Goal: Register for event/course

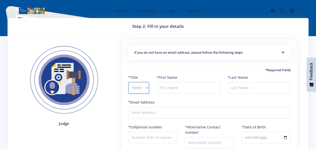
click at [144, 88] on select "Select Title Prof Dr Mr Mrs Ms Other" at bounding box center [138, 88] width 21 height 12
select select "Ms"
click at [128, 82] on select "Select Title Prof Dr Mr Mrs Ms Other" at bounding box center [138, 88] width 21 height 12
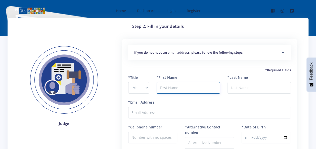
click at [181, 86] on input "text" at bounding box center [188, 88] width 63 height 12
type input "Kaylin"
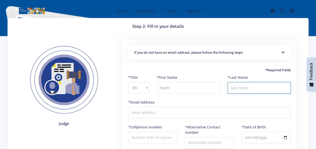
click at [245, 89] on input "*Last Name" at bounding box center [258, 88] width 63 height 12
type input "Marcus"
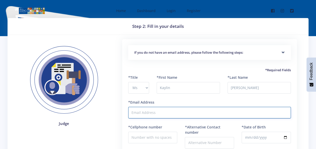
click at [146, 113] on input "*Email Address" at bounding box center [209, 113] width 163 height 12
type input "marcuskc@eskom.co.za"
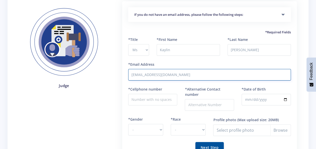
scroll to position [50, 0]
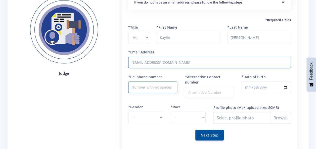
click at [148, 90] on input "*Cellphone number" at bounding box center [152, 88] width 49 height 12
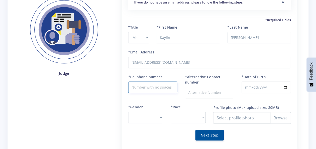
type input "0674031638"
click at [195, 92] on input "*Alternative Contact number" at bounding box center [209, 93] width 49 height 12
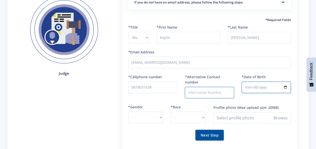
click at [255, 85] on input "*Date of Birth" at bounding box center [265, 88] width 49 height 12
click at [247, 86] on input "*Date of Birth" at bounding box center [265, 88] width 49 height 12
click at [252, 89] on input "*Date of Birth" at bounding box center [265, 88] width 49 height 12
click at [243, 85] on div "*Date of Birth" at bounding box center [266, 89] width 57 height 30
click at [246, 88] on input "*Date of Birth" at bounding box center [265, 88] width 49 height 12
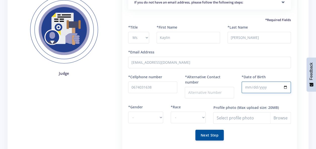
click at [242, 89] on input "*Date of Birth" at bounding box center [265, 88] width 49 height 12
click at [277, 87] on input "*Date of Birth" at bounding box center [265, 88] width 49 height 12
click at [269, 88] on input "*Date of Birth" at bounding box center [265, 88] width 49 height 12
click at [263, 87] on input "*Date of Birth" at bounding box center [265, 88] width 49 height 12
click at [246, 87] on input "*Date of Birth" at bounding box center [265, 88] width 49 height 12
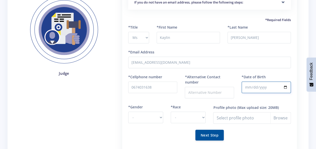
type input "1999-01-05"
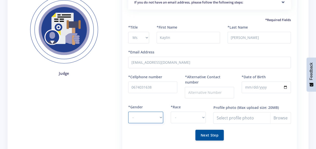
click at [159, 118] on select "- Male Female" at bounding box center [145, 118] width 35 height 12
select select "F"
click at [128, 112] on select "- Male Female" at bounding box center [145, 118] width 35 height 12
click at [203, 117] on select "- African Asian Coloured Indian White Other" at bounding box center [188, 118] width 35 height 12
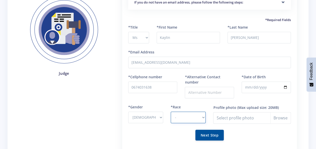
select select "Coloured"
click at [171, 112] on select "- African Asian Coloured Indian White Other" at bounding box center [188, 118] width 35 height 12
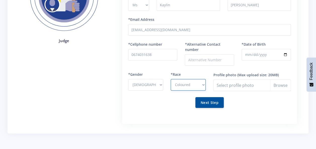
scroll to position [75, 0]
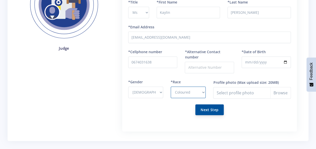
click at [205, 107] on button "Next Step" at bounding box center [209, 110] width 28 height 11
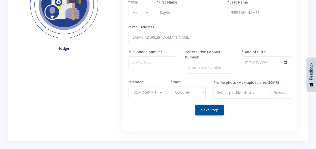
click at [248, 108] on div "Next Step" at bounding box center [209, 110] width 163 height 11
click at [206, 69] on input "*Alternative Contact number" at bounding box center [209, 68] width 49 height 12
type input "081 038 4971"
click at [203, 113] on button "Next Step" at bounding box center [209, 110] width 28 height 11
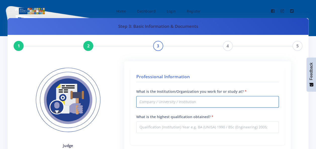
click at [185, 104] on input "What is the Institution/Organization you work for or study at?" at bounding box center [207, 102] width 142 height 12
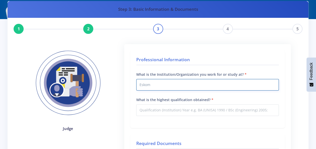
scroll to position [25, 0]
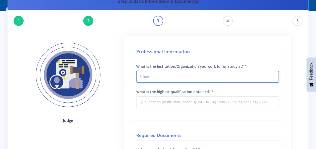
type input "Eskom"
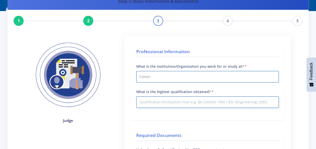
click at [182, 104] on input "What is the highest qualification obtained?" at bounding box center [207, 102] width 142 height 12
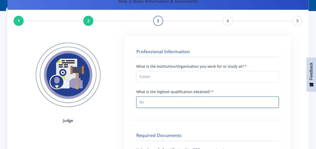
type input "B"
drag, startPoint x: 147, startPoint y: 103, endPoint x: 136, endPoint y: 103, distance: 11.3
click at [136, 103] on input "BSCoci University of Freestate" at bounding box center [207, 102] width 142 height 12
click at [197, 102] on input "BSCoci University of Freestate" at bounding box center [207, 102] width 142 height 12
drag, startPoint x: 150, startPoint y: 103, endPoint x: 137, endPoint y: 103, distance: 13.1
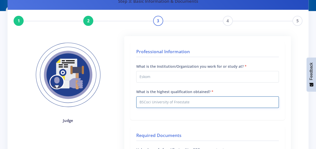
click at [137, 103] on input "BSCoci University of Freestate" at bounding box center [207, 102] width 142 height 12
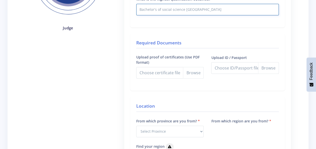
scroll to position [151, 0]
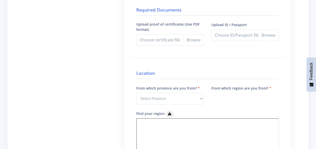
type input "Bachelor's of social science University of Freestate"
click at [201, 99] on select "Select Province Western Cape Eastern Cape Northern Cape North West Free State" at bounding box center [170, 99] width 68 height 12
select select "1"
click at [136, 93] on select "Select Province Western Cape Eastern Cape Northern Cape North West Free State" at bounding box center [170, 99] width 68 height 12
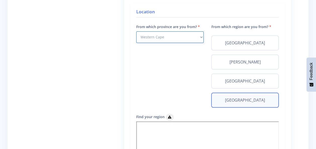
scroll to position [226, 0]
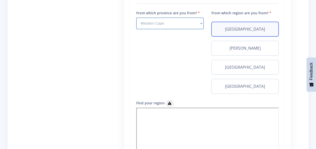
click at [242, 31] on label "Cape Town" at bounding box center [245, 29] width 59 height 6
click at [219, 29] on input "Cape Town" at bounding box center [217, 27] width 3 height 3
radio input "true"
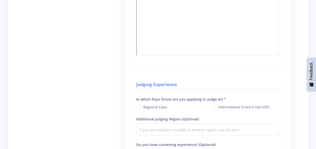
scroll to position [402, 0]
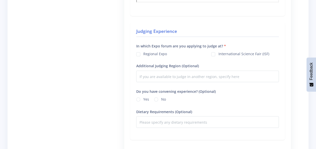
click at [143, 55] on label "Regional Expo" at bounding box center [155, 53] width 24 height 4
click at [143, 54] on input "Regional Expo" at bounding box center [144, 52] width 3 height 3
checkbox input "true"
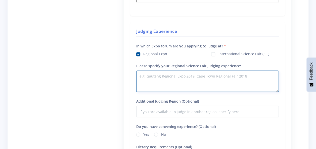
click at [140, 83] on textarea "Please specify your Regional Science Fair judging experience:" at bounding box center [207, 81] width 142 height 21
type textarea "G"
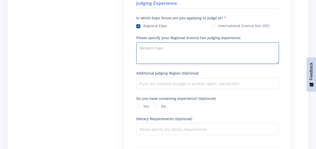
scroll to position [477, 0]
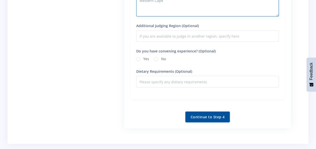
type textarea "Western Cape"
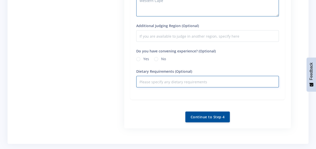
click at [171, 83] on input "Dietary Requirements (Optional)" at bounding box center [207, 82] width 142 height 12
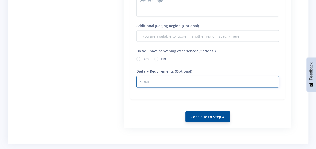
type input "NONE"
click at [201, 118] on button "Continue to Step 4" at bounding box center [207, 117] width 44 height 11
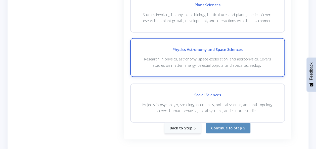
scroll to position [653, 0]
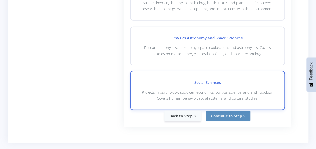
click at [207, 89] on p "Projects in psychology, sociology, economics, political science, and anthropolo…" at bounding box center [207, 95] width 137 height 12
checkbox input "true"
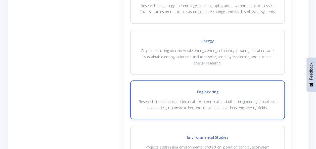
scroll to position [409, 0]
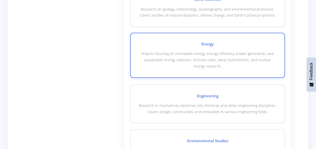
click at [183, 55] on p "Projects focusing on renewable energy, energy efficiency, power generation, and…" at bounding box center [207, 60] width 137 height 18
checkbox input "true"
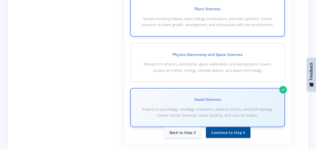
scroll to position [660, 0]
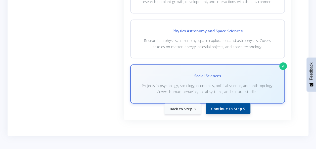
click at [230, 110] on button "Continue to Step 5" at bounding box center [228, 108] width 44 height 11
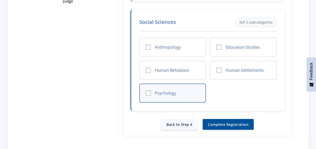
scroll to position [151, 0]
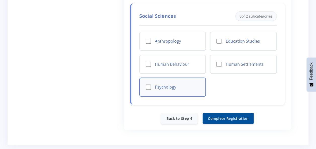
click at [148, 85] on input "Psychology" at bounding box center [148, 87] width 5 height 5
checkbox input "true"
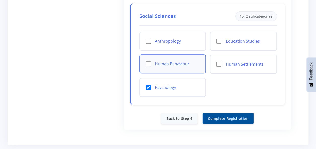
click at [150, 62] on input "Human Behaviour" at bounding box center [148, 64] width 5 height 5
checkbox input "true"
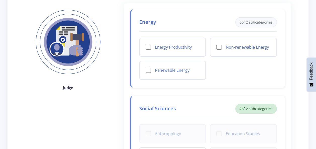
scroll to position [50, 0]
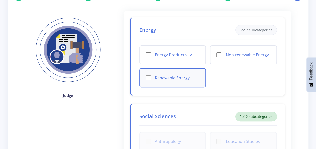
click at [148, 77] on input "Renewable Energy" at bounding box center [148, 77] width 5 height 5
checkbox input "true"
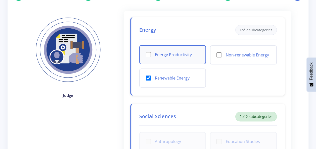
click at [149, 53] on input "Energy Productivity" at bounding box center [148, 54] width 5 height 5
checkbox input "true"
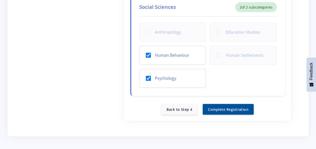
scroll to position [185, 0]
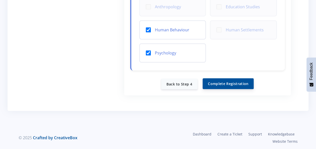
click at [233, 85] on button "Complete Registration" at bounding box center [227, 83] width 51 height 11
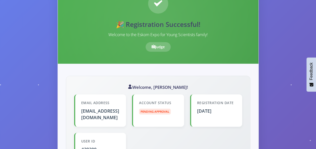
scroll to position [50, 0]
